Goal: Information Seeking & Learning: Find specific fact

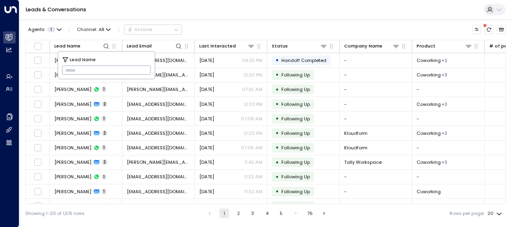
click at [66, 69] on input "text" at bounding box center [106, 70] width 89 height 13
click at [66, 68] on input "text" at bounding box center [106, 70] width 89 height 13
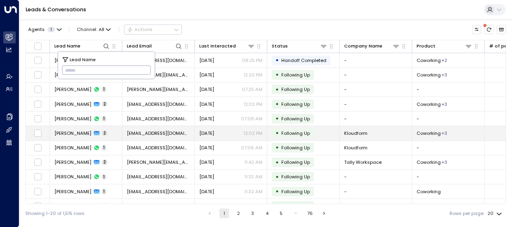
type input "**********"
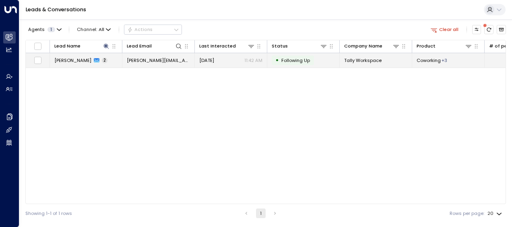
click at [171, 60] on span "[PERSON_NAME][EMAIL_ADDRESS][DOMAIN_NAME]" at bounding box center [158, 60] width 63 height 6
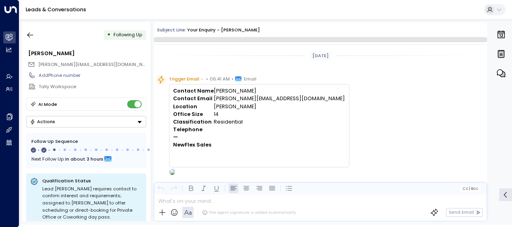
scroll to position [364, 0]
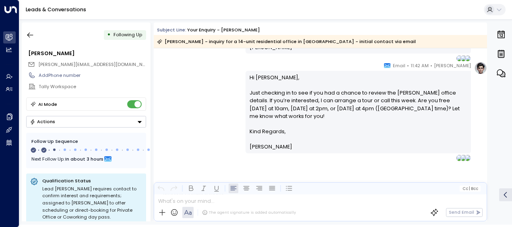
click at [191, 130] on div "Olivia Smith • 11:42 AM • Email Hi Lydia, Just checking in to see if you had a …" at bounding box center [320, 111] width 333 height 99
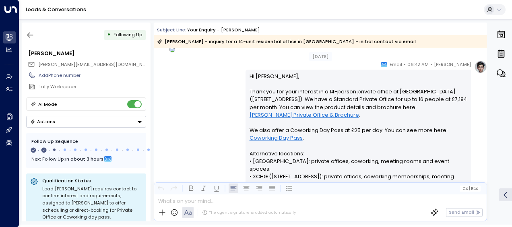
scroll to position [122, 0]
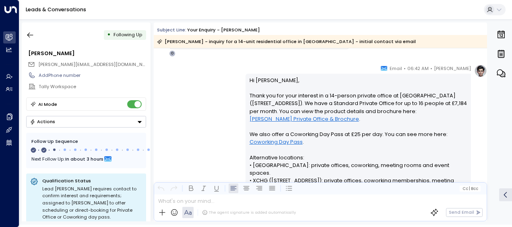
drag, startPoint x: 245, startPoint y: 86, endPoint x: 245, endPoint y: 91, distance: 4.8
click at [245, 91] on div "Hi Lydia, Thank you for your interest in a 14-person private office at Frederic…" at bounding box center [357, 184] width 225 height 221
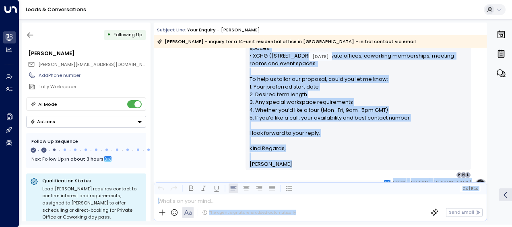
scroll to position [249, 0]
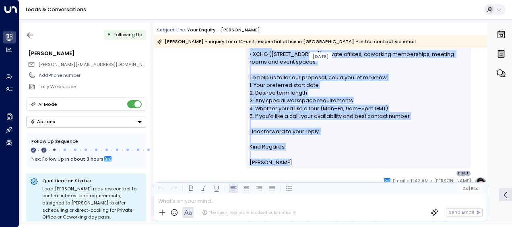
drag, startPoint x: 249, startPoint y: 79, endPoint x: 293, endPoint y: 155, distance: 88.5
click at [293, 155] on div "Hi Lydia, Thank you for your interest in a 14-person private office at Frederic…" at bounding box center [358, 58] width 218 height 216
drag, startPoint x: 293, startPoint y: 155, endPoint x: 265, endPoint y: 108, distance: 55.0
copy div "Hi Lydia, Thank you for your interest in a 14-person private office at Frederic…"
click at [210, 144] on div "Olivia Smith • 06:42 AM • Email Hi Lydia, Thank you for your interest in a 14-p…" at bounding box center [320, 57] width 333 height 238
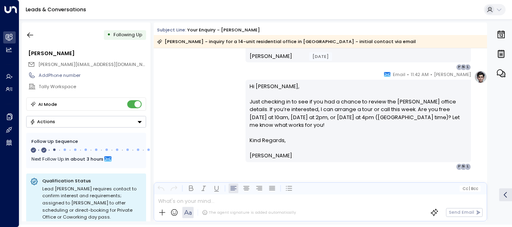
scroll to position [361, 0]
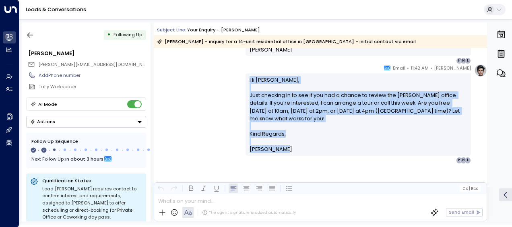
drag, startPoint x: 247, startPoint y: 77, endPoint x: 283, endPoint y: 150, distance: 81.8
click at [283, 150] on div "Hi Lydia, Just checking in to see if you had a chance to review the Fredericks …" at bounding box center [357, 114] width 225 height 82
copy div "Hi Lydia, Just checking in to see if you had a chance to review the Fredericks …"
click at [30, 35] on icon "button" at bounding box center [30, 35] width 8 height 8
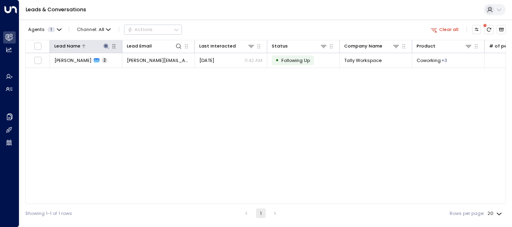
click at [104, 45] on icon at bounding box center [106, 46] width 6 height 6
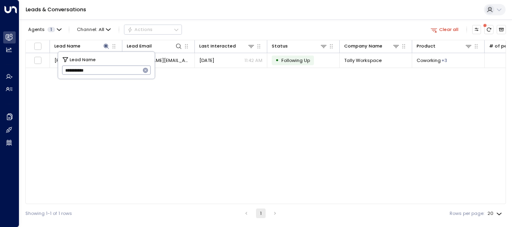
drag, startPoint x: 63, startPoint y: 71, endPoint x: 100, endPoint y: 72, distance: 37.0
click at [100, 72] on input "**********" at bounding box center [101, 70] width 78 height 13
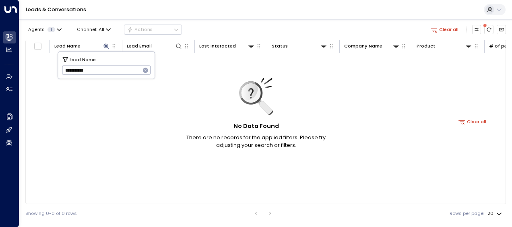
drag, startPoint x: 84, startPoint y: 70, endPoint x: 102, endPoint y: 70, distance: 18.5
click at [102, 70] on input "**********" at bounding box center [101, 70] width 78 height 13
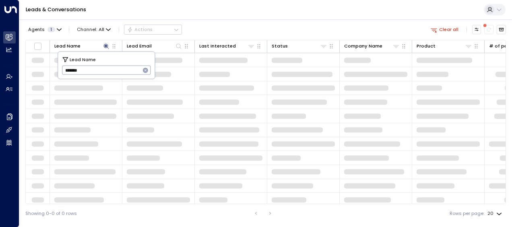
type input "*******"
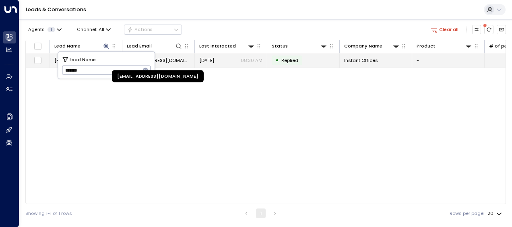
click at [172, 62] on span "shoneez.naidoo@instantoffices.com" at bounding box center [158, 60] width 63 height 6
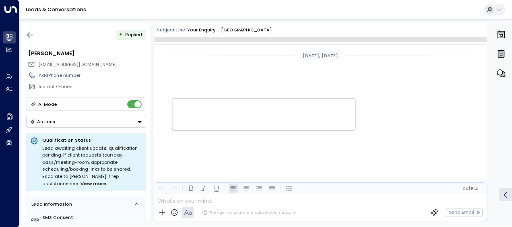
scroll to position [809, 0]
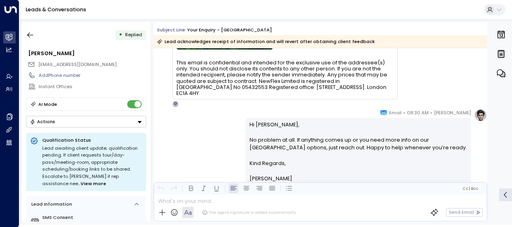
click at [207, 127] on div "Olivia Smith • 08:30 AM • Email Hi Shoneez, No problem at all. If anything come…" at bounding box center [320, 151] width 333 height 84
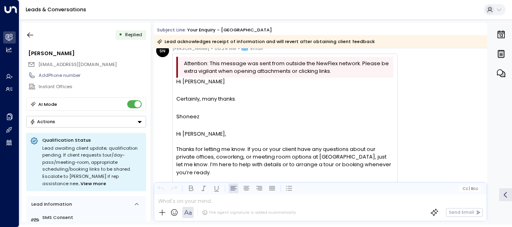
scroll to position [487, 0]
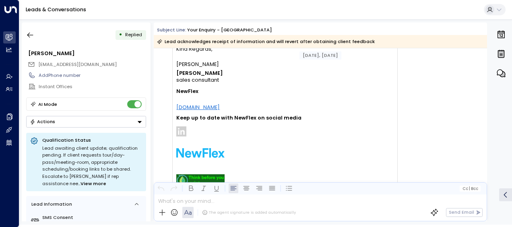
click at [207, 127] on td "Olivia Smith sales consultant NewFlex www.newflex.com Keep up to date with NewF…" at bounding box center [238, 147] width 125 height 158
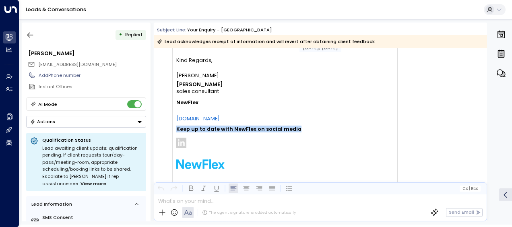
click at [207, 127] on td "Olivia Smith sales consultant NewFlex www.newflex.com Keep up to date with NewF…" at bounding box center [238, 158] width 125 height 158
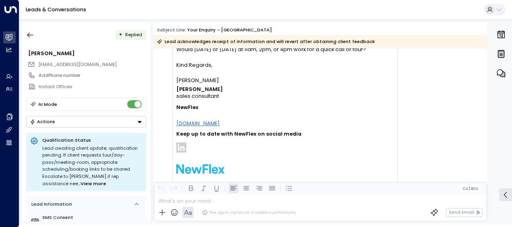
drag, startPoint x: 207, startPoint y: 127, endPoint x: 311, endPoint y: 102, distance: 107.4
click at [311, 102] on td "Olivia Smith sales consultant NewFlex www.newflex.com Keep up to date with NewF…" at bounding box center [284, 163] width 217 height 158
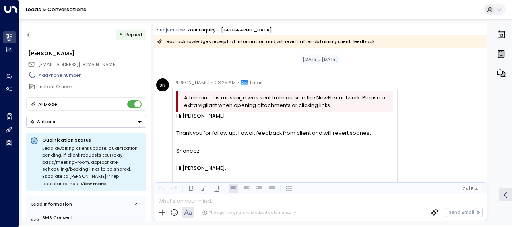
scroll to position [0, 0]
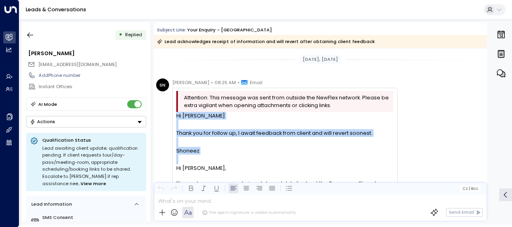
drag, startPoint x: 177, startPoint y: 115, endPoint x: 203, endPoint y: 154, distance: 47.1
drag, startPoint x: 203, startPoint y: 154, endPoint x: 183, endPoint y: 136, distance: 27.1
copy div "Hi Olivia Thank you for follow up, I await feedback from client and will revert…"
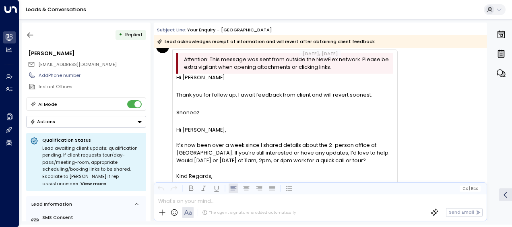
scroll to position [64, 0]
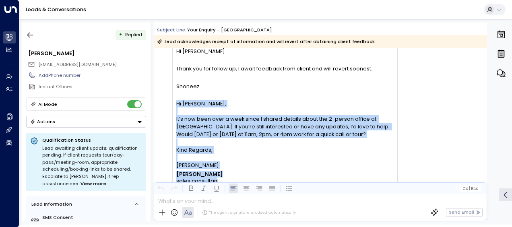
drag, startPoint x: 181, startPoint y: 111, endPoint x: 216, endPoint y: 179, distance: 76.8
drag, startPoint x: 216, startPoint y: 179, endPoint x: 191, endPoint y: 167, distance: 28.6
copy div "Hi Elena, It’s now been over a week since I shared details about the 2-person o…"
click at [163, 108] on div "SN Shoneez Naidoo • 08:25 AM • Email Attention: This message was sent from outs…" at bounding box center [276, 194] width 241 height 361
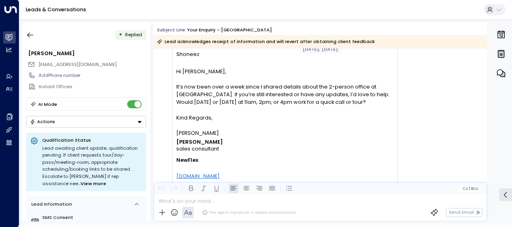
scroll to position [113, 0]
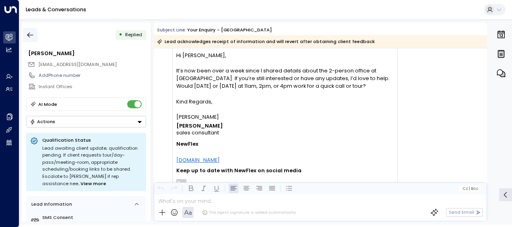
click at [32, 37] on icon "button" at bounding box center [30, 35] width 8 height 8
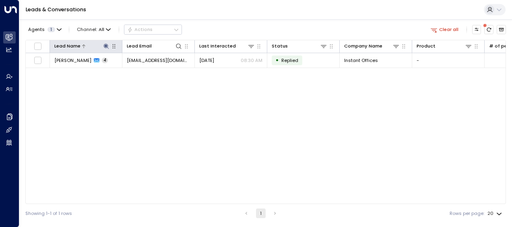
click at [105, 43] on icon at bounding box center [105, 45] width 5 height 5
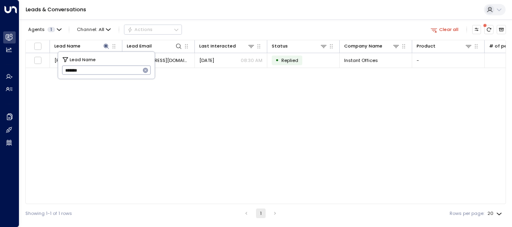
drag, startPoint x: 64, startPoint y: 72, endPoint x: 129, endPoint y: 78, distance: 65.5
click at [129, 78] on div "Lead Name ******* ​" at bounding box center [106, 65] width 97 height 28
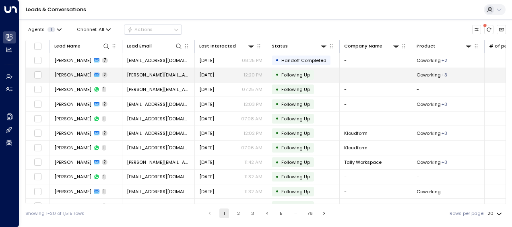
click at [129, 78] on td "[PERSON_NAME][EMAIL_ADDRESS][DOMAIN_NAME]" at bounding box center [158, 75] width 72 height 14
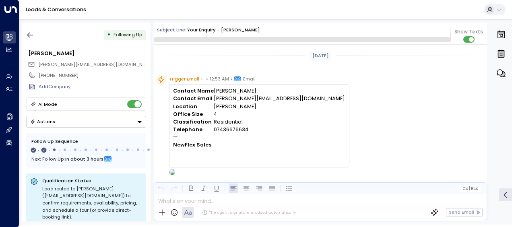
scroll to position [372, 0]
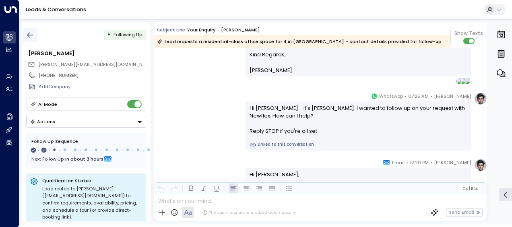
click at [28, 38] on icon "button" at bounding box center [30, 35] width 8 height 8
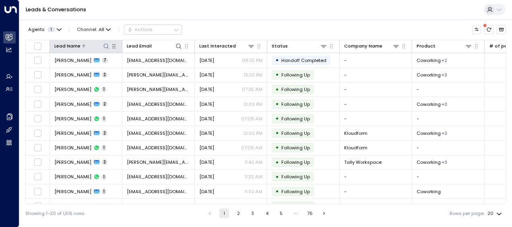
click at [106, 43] on icon at bounding box center [106, 46] width 6 height 6
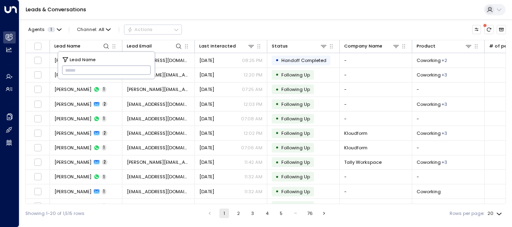
click at [65, 70] on input "text" at bounding box center [106, 70] width 89 height 13
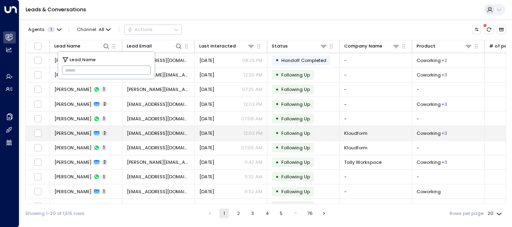
type input "**********"
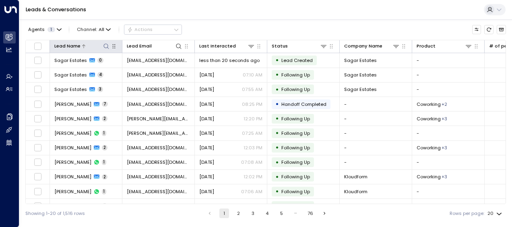
click at [105, 43] on icon at bounding box center [105, 45] width 5 height 5
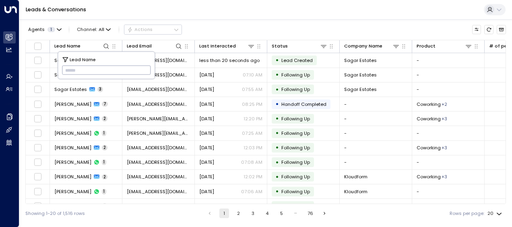
click at [63, 68] on input "text" at bounding box center [106, 70] width 89 height 13
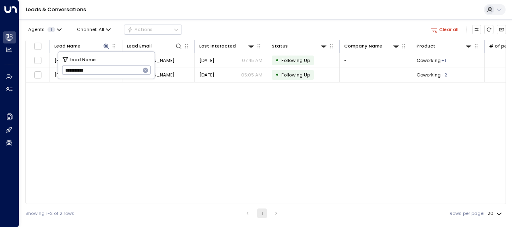
type input "**********"
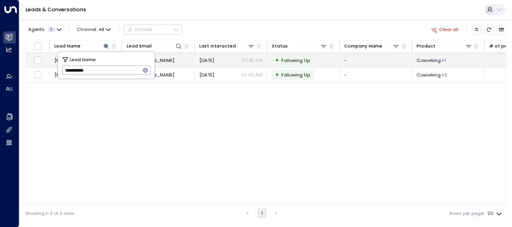
click at [214, 58] on span "[DATE]" at bounding box center [206, 60] width 15 height 6
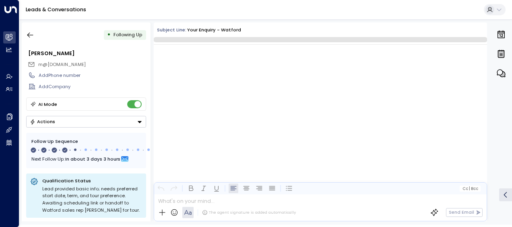
scroll to position [857, 0]
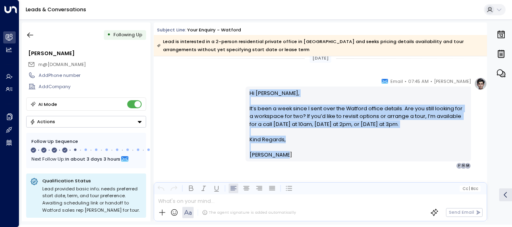
drag, startPoint x: 248, startPoint y: 90, endPoint x: 291, endPoint y: 161, distance: 83.7
click at [291, 161] on div "[PERSON_NAME] • 07:45 AM • Email Hi [PERSON_NAME], It’s been a week since I sen…" at bounding box center [357, 123] width 225 height 92
drag, startPoint x: 291, startPoint y: 161, endPoint x: 257, endPoint y: 126, distance: 48.6
copy div "Hi [PERSON_NAME], It’s been a week since I sent over the Watford office details…"
click at [28, 35] on icon "button" at bounding box center [30, 35] width 6 height 5
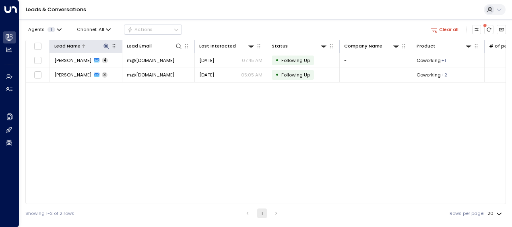
click at [106, 44] on icon at bounding box center [106, 46] width 6 height 6
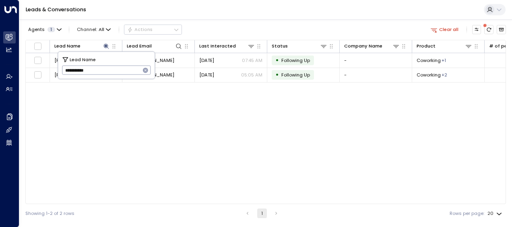
drag, startPoint x: 64, startPoint y: 70, endPoint x: 121, endPoint y: 73, distance: 56.8
click at [121, 73] on input "**********" at bounding box center [101, 70] width 78 height 13
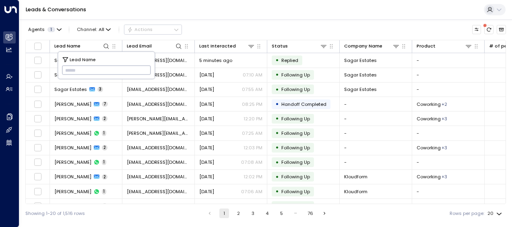
click at [69, 70] on input "text" at bounding box center [106, 70] width 89 height 13
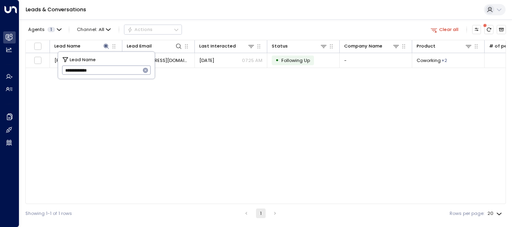
type input "**********"
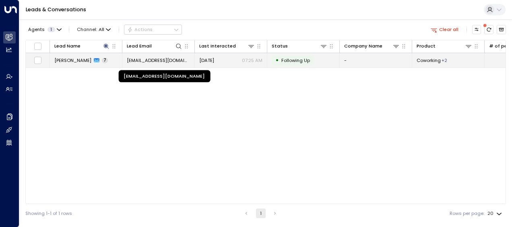
click at [161, 59] on span "[EMAIL_ADDRESS][DOMAIN_NAME]" at bounding box center [158, 60] width 63 height 6
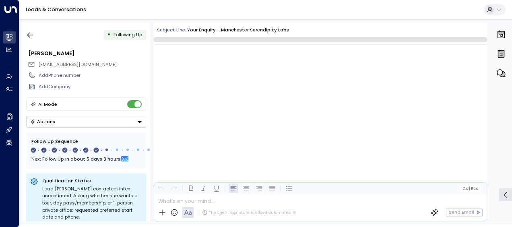
scroll to position [2057, 0]
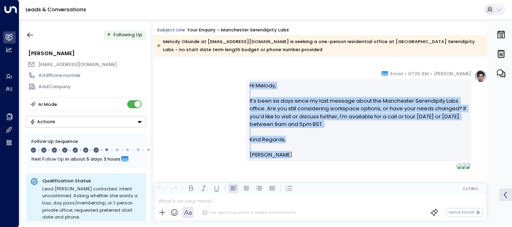
drag, startPoint x: 247, startPoint y: 82, endPoint x: 284, endPoint y: 172, distance: 97.2
click at [284, 172] on div "[PERSON_NAME] • 07:25 AM • Email Hi Melody, It’s been six days since my last me…" at bounding box center [320, 152] width 333 height 164
drag, startPoint x: 284, startPoint y: 172, endPoint x: 263, endPoint y: 125, distance: 51.1
copy div "Hi [PERSON_NAME], It’s been six days since my last message about the Manchester…"
click at [31, 35] on icon "button" at bounding box center [30, 35] width 6 height 5
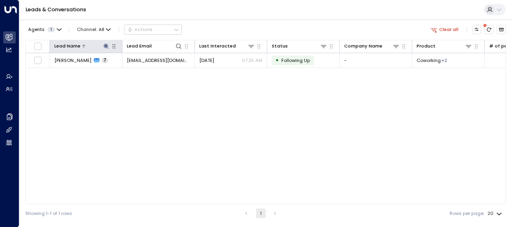
click at [105, 44] on icon at bounding box center [105, 45] width 5 height 5
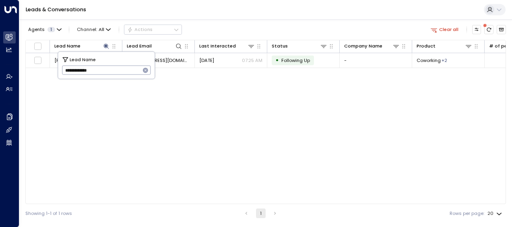
drag, startPoint x: 64, startPoint y: 68, endPoint x: 106, endPoint y: 74, distance: 42.6
click at [106, 74] on input "**********" at bounding box center [101, 70] width 78 height 13
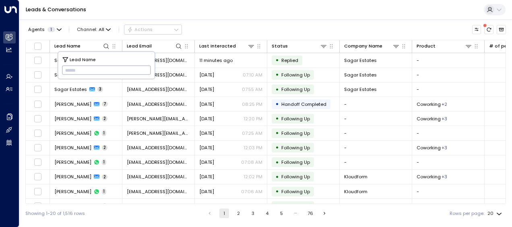
click at [66, 71] on input "text" at bounding box center [106, 70] width 89 height 13
type input "**********"
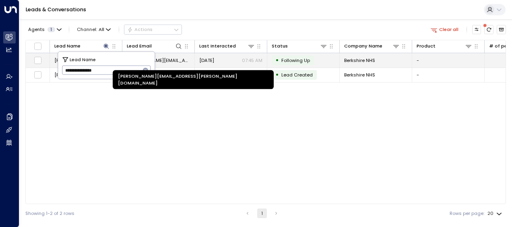
click at [175, 60] on span "[PERSON_NAME][EMAIL_ADDRESS][PERSON_NAME][DOMAIN_NAME]" at bounding box center [158, 60] width 63 height 6
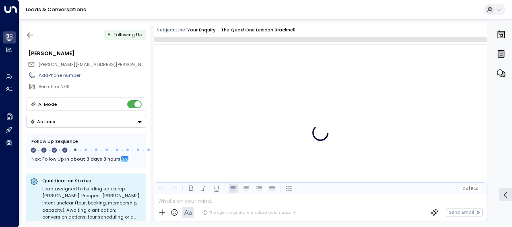
scroll to position [1034, 0]
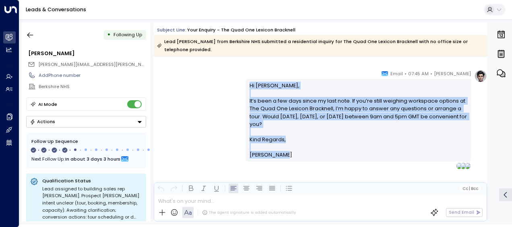
drag, startPoint x: 247, startPoint y: 83, endPoint x: 282, endPoint y: 162, distance: 87.3
click at [282, 162] on div "[PERSON_NAME] • 07:45 AM • Email Hi [PERSON_NAME], It’s been a few days since m…" at bounding box center [357, 119] width 225 height 99
drag, startPoint x: 282, startPoint y: 162, endPoint x: 264, endPoint y: 139, distance: 29.8
copy div "Hi [PERSON_NAME], It’s been a few days since my last note. If you’re still weig…"
click at [28, 34] on icon "button" at bounding box center [30, 35] width 8 height 8
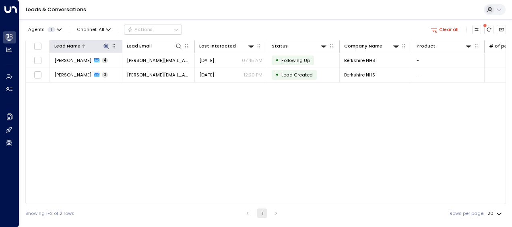
click at [104, 45] on icon at bounding box center [106, 46] width 6 height 6
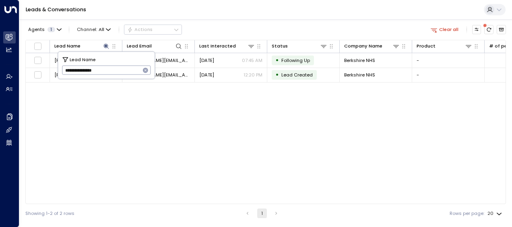
drag, startPoint x: 63, startPoint y: 71, endPoint x: 127, endPoint y: 64, distance: 65.2
click at [127, 64] on input "**********" at bounding box center [101, 70] width 78 height 13
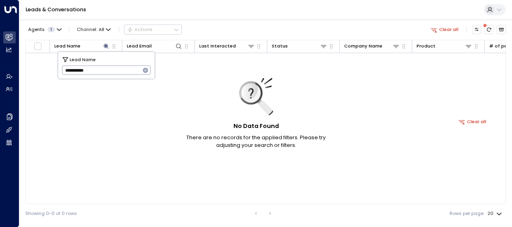
type input "**********"
drag, startPoint x: 64, startPoint y: 68, endPoint x: 113, endPoint y: 67, distance: 49.1
click at [113, 67] on input "**********" at bounding box center [101, 70] width 78 height 13
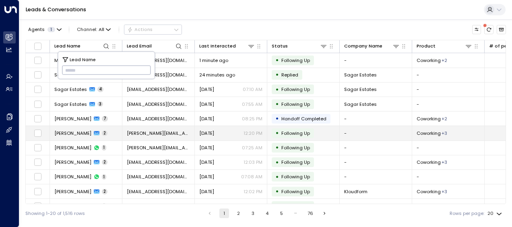
type input "**********"
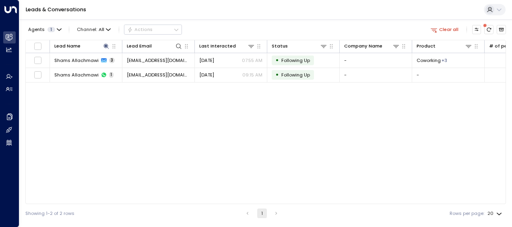
click at [78, 134] on div "Lead Name Lead Email Last Interacted Status Company Name Product # of people AI…" at bounding box center [265, 122] width 480 height 164
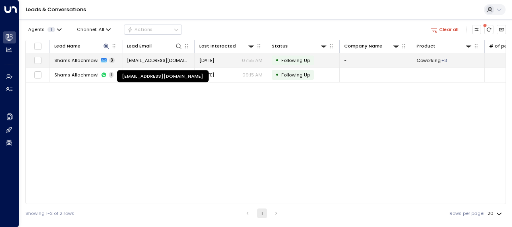
click at [160, 61] on span "[EMAIL_ADDRESS][DOMAIN_NAME]" at bounding box center [158, 60] width 63 height 6
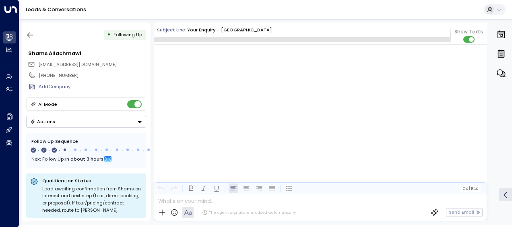
scroll to position [748, 0]
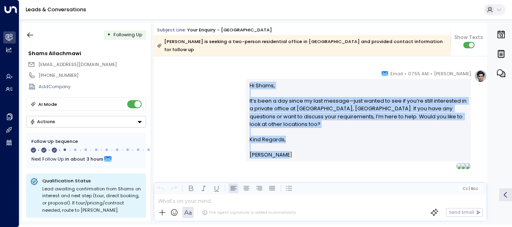
drag, startPoint x: 247, startPoint y: 75, endPoint x: 286, endPoint y: 146, distance: 80.5
click at [286, 146] on div "Hi Shams, It’s been a day since my last message—just wanted to see if you’re st…" at bounding box center [358, 120] width 218 height 77
drag, startPoint x: 286, startPoint y: 146, endPoint x: 258, endPoint y: 106, distance: 48.2
copy div "Hi Shams, It’s been a day since my last message—just wanted to see if you’re st…"
click at [29, 35] on icon "button" at bounding box center [30, 35] width 6 height 5
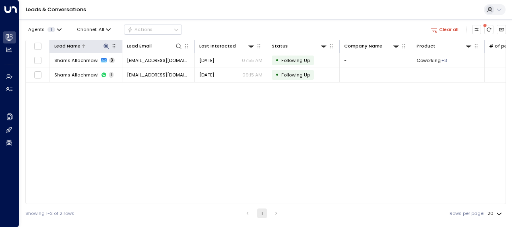
click at [106, 46] on icon at bounding box center [105, 45] width 5 height 5
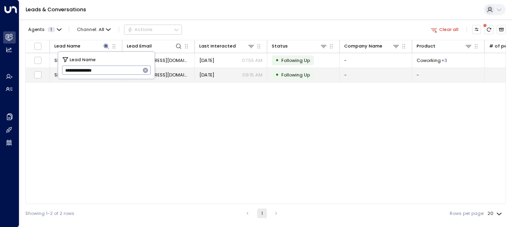
drag, startPoint x: 64, startPoint y: 70, endPoint x: 127, endPoint y: 80, distance: 63.4
click at [127, 80] on body "**********" at bounding box center [256, 111] width 512 height 222
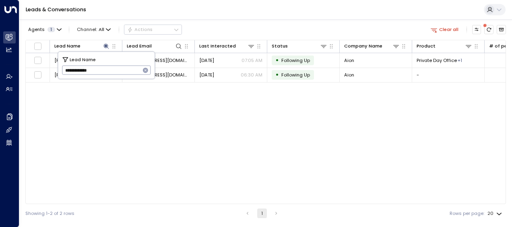
type input "**********"
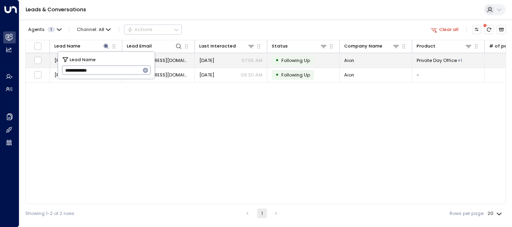
click at [210, 57] on span "[DATE]" at bounding box center [206, 60] width 15 height 6
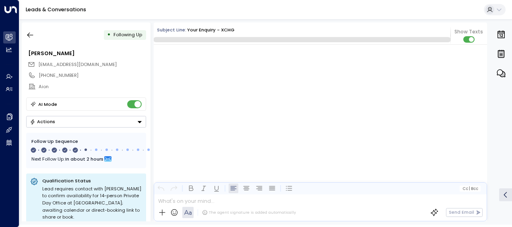
scroll to position [1297, 0]
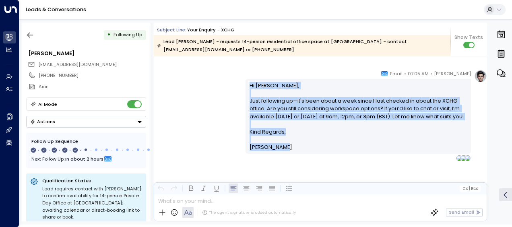
drag, startPoint x: 247, startPoint y: 75, endPoint x: 282, endPoint y: 145, distance: 77.9
click at [282, 145] on div "Hi [PERSON_NAME], Just following up—it's been about a week since I last checked…" at bounding box center [357, 116] width 225 height 74
drag, startPoint x: 282, startPoint y: 145, endPoint x: 265, endPoint y: 127, distance: 24.8
click at [265, 127] on p "Hi [PERSON_NAME], Just following up—it's been about a week since I last checked…" at bounding box center [358, 105] width 218 height 46
copy div "Hi [PERSON_NAME], Just following up—it's been about a week since I last checked…"
